Goal: Transaction & Acquisition: Subscribe to service/newsletter

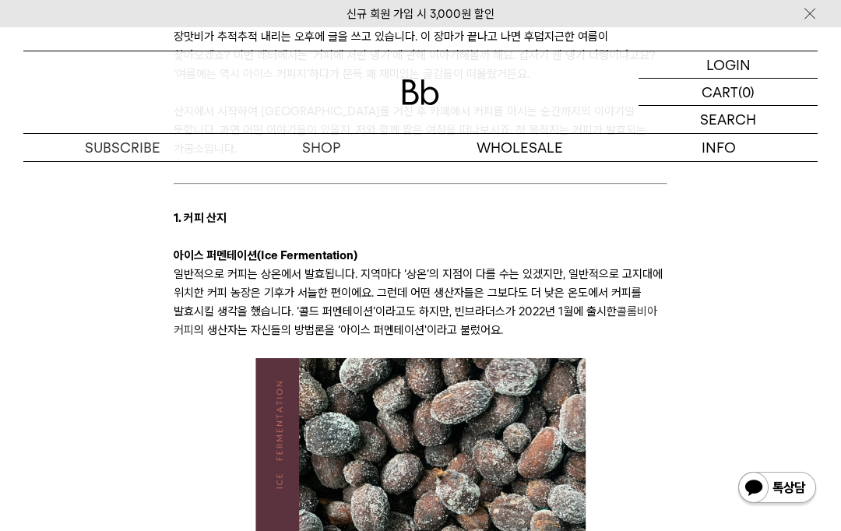
scroll to position [484, 0]
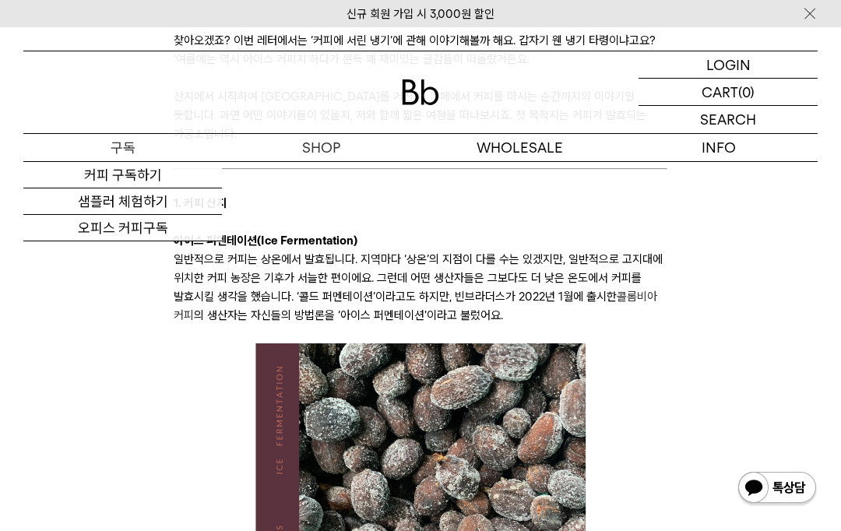
click at [160, 185] on link "커피 구독하기" at bounding box center [122, 175] width 199 height 26
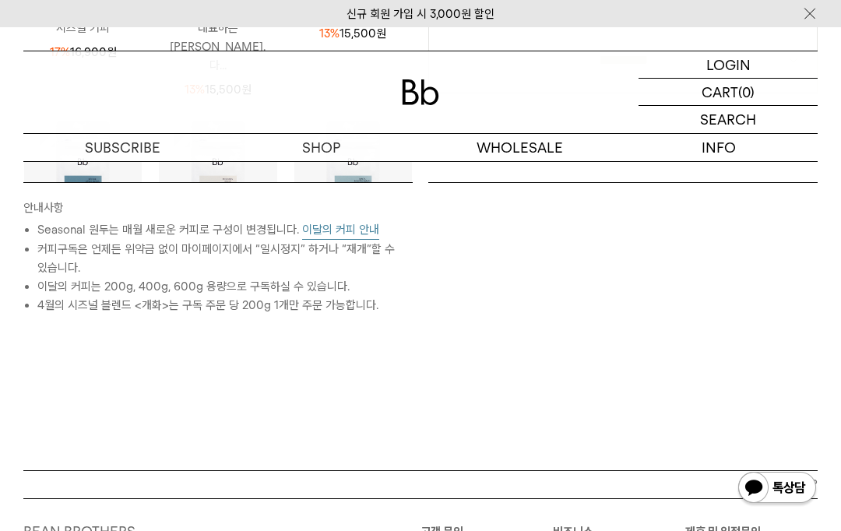
scroll to position [656, 0]
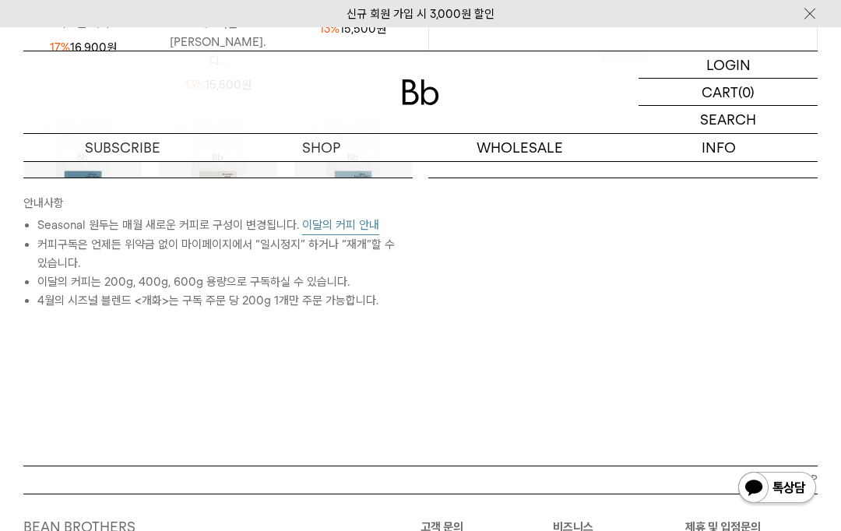
click at [339, 222] on button "이달의 커피 안내" at bounding box center [340, 225] width 77 height 19
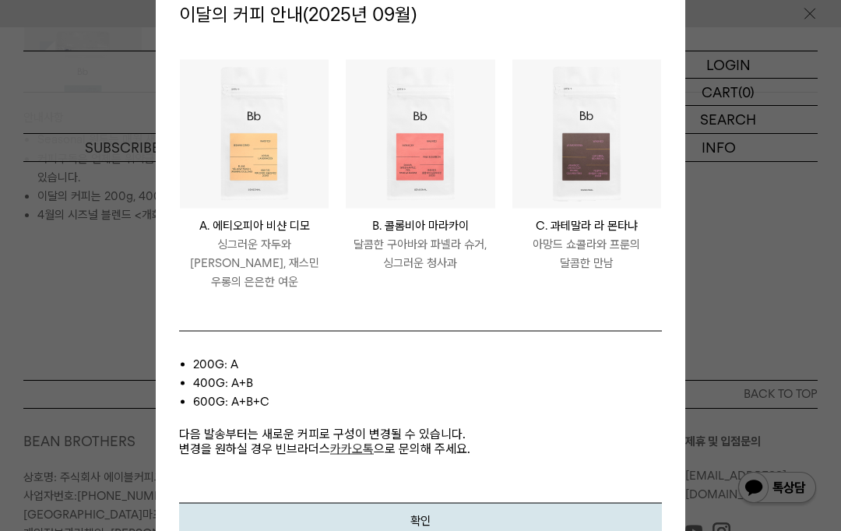
click at [496, 529] on button "확인" at bounding box center [420, 519] width 483 height 35
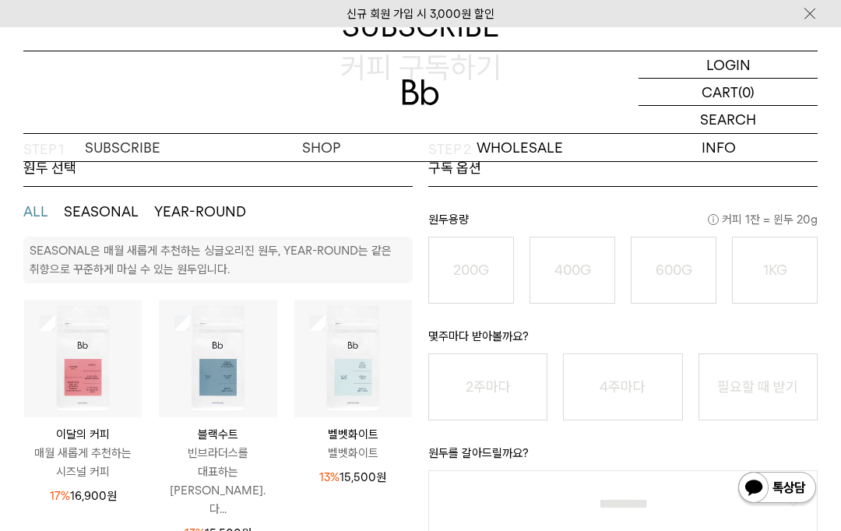
scroll to position [0, 0]
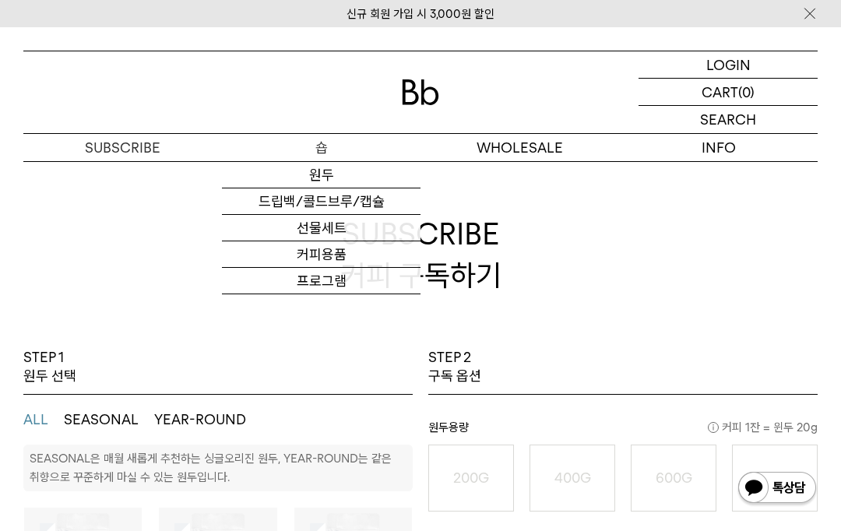
click at [312, 195] on link "드립백/콜드브루/캡슐" at bounding box center [321, 201] width 199 height 26
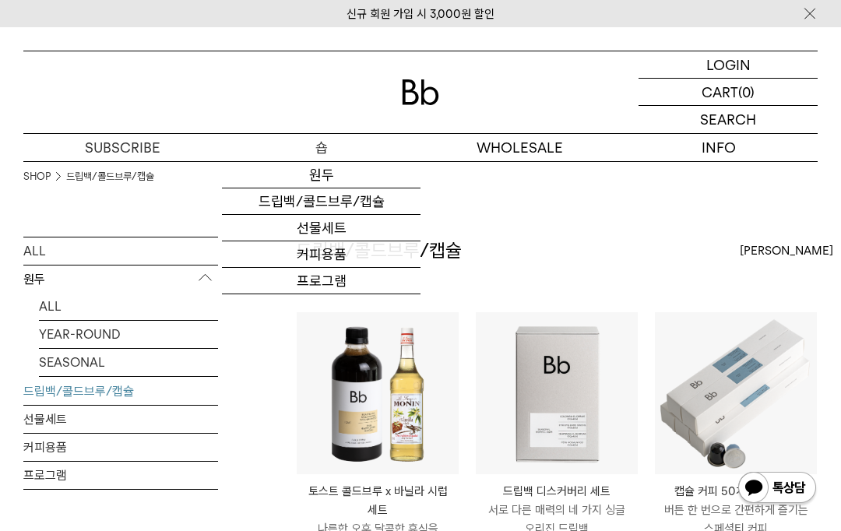
click at [318, 178] on link "원두" at bounding box center [321, 175] width 199 height 26
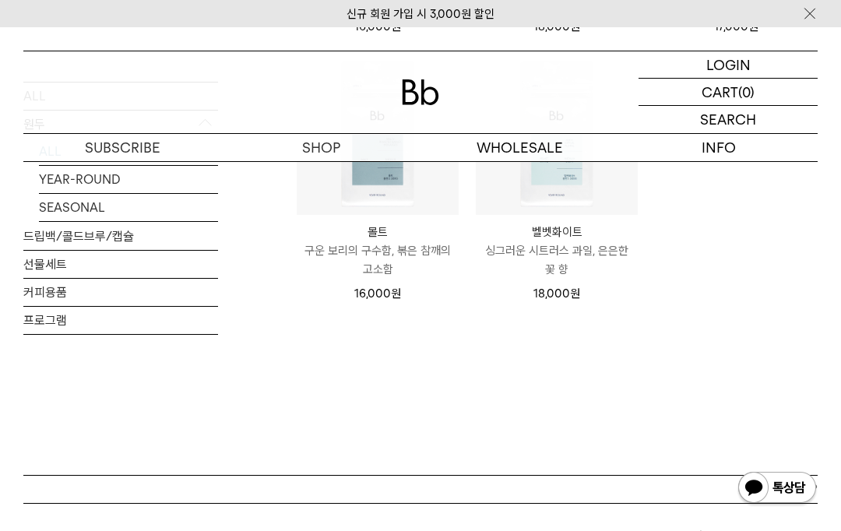
scroll to position [1366, 0]
